Goal: Check status: Check status

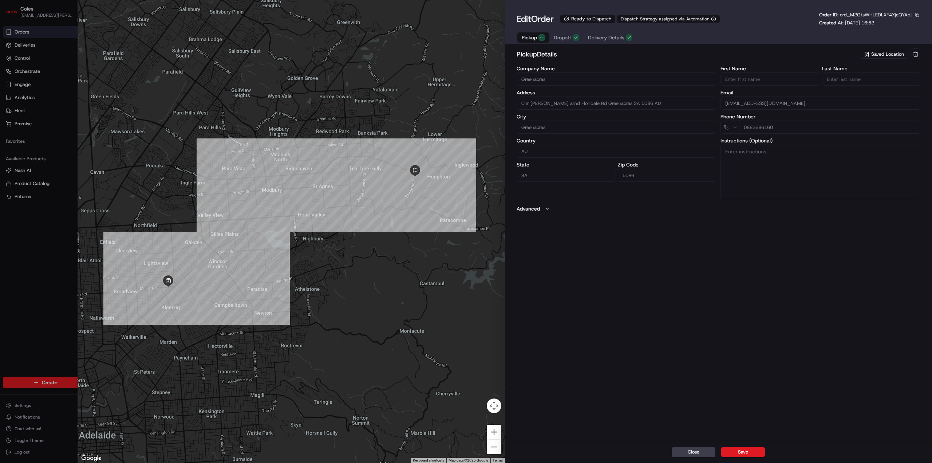
click at [601, 39] on span "Delivery Details" at bounding box center [606, 37] width 36 height 7
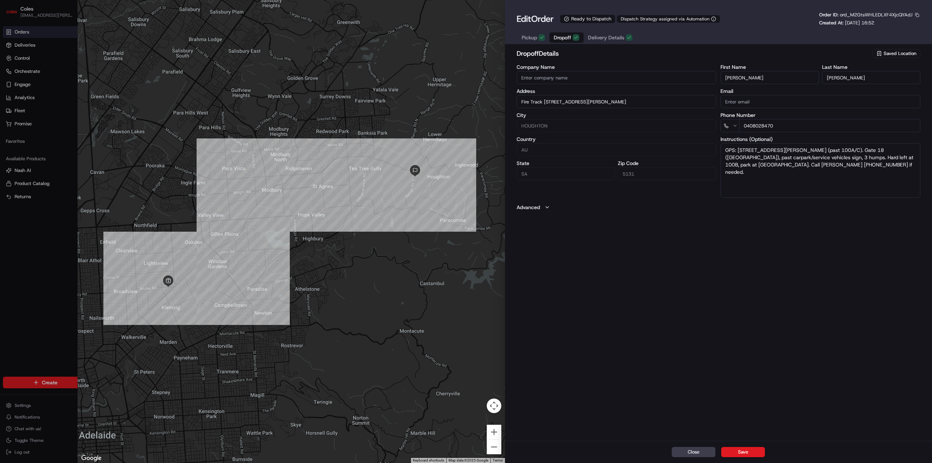
click at [563, 38] on span "Dropoff" at bounding box center [562, 37] width 17 height 7
click at [752, 154] on textarea "GPS: [STREET_ADDRESS][PERSON_NAME] (past 100A/C). Gate 18 ([GEOGRAPHIC_DATA]), …" at bounding box center [821, 170] width 200 height 55
click at [803, 177] on textarea "GPS: [STREET_ADDRESS][PERSON_NAME] (past 100A/C). Gate 18 ([GEOGRAPHIC_DATA]), …" at bounding box center [821, 170] width 200 height 55
click at [785, 256] on div "dropoff Details Saved Location Company Name Address Fire Track [STREET_ADDRESS]…" at bounding box center [718, 244] width 427 height 394
